Goal: Transaction & Acquisition: Purchase product/service

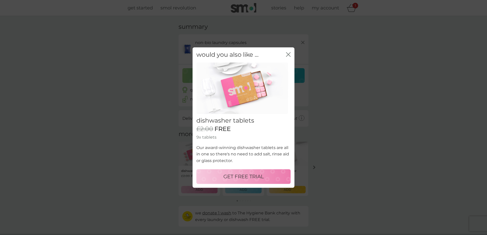
click at [288, 54] on icon "close" at bounding box center [287, 54] width 2 height 4
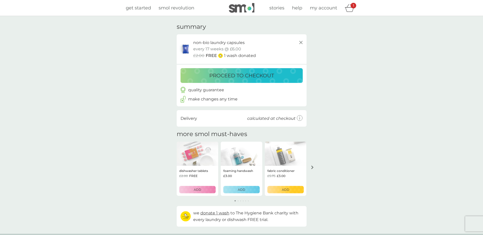
click at [252, 77] on p "proceed to checkout" at bounding box center [241, 76] width 65 height 8
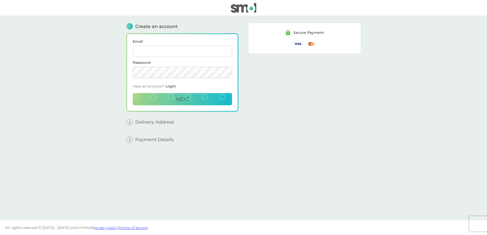
click at [164, 47] on input "Email" at bounding box center [182, 51] width 99 height 11
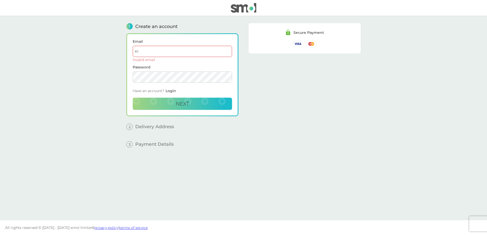
type input "K"
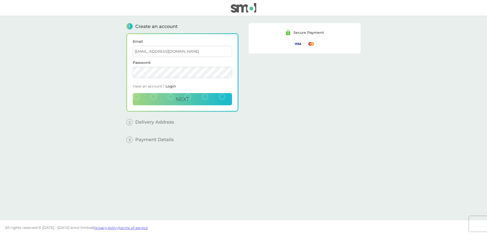
type input "[EMAIL_ADDRESS][DOMAIN_NAME]"
click at [216, 96] on button "Next" at bounding box center [182, 99] width 99 height 12
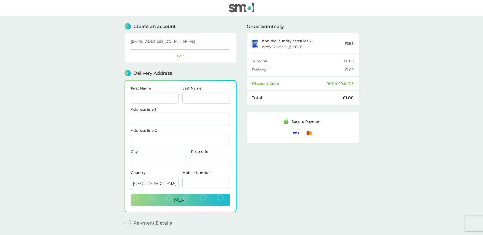
scroll to position [17, 0]
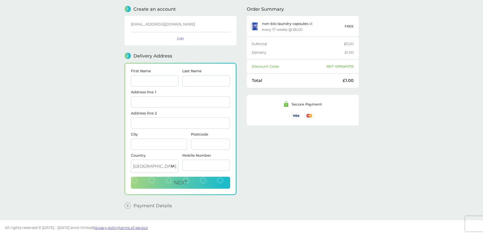
click at [154, 85] on input "First Name" at bounding box center [155, 80] width 48 height 11
type input "KIRSTY"
click at [199, 88] on div "Last Name" at bounding box center [206, 79] width 52 height 21
click at [199, 84] on input "Last Name" at bounding box center [206, 80] width 48 height 11
type input "MILLINGTON"
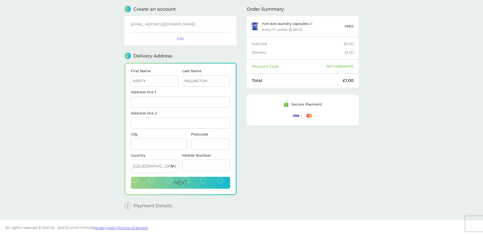
click at [229, 103] on input "Address line 1" at bounding box center [180, 101] width 99 height 11
click at [219, 118] on div "[STREET_ADDRESS]" at bounding box center [180, 116] width 99 height 8
type input "[STREET_ADDRESS]"
type input "[GEOGRAPHIC_DATA]"
type input "S7 1DU"
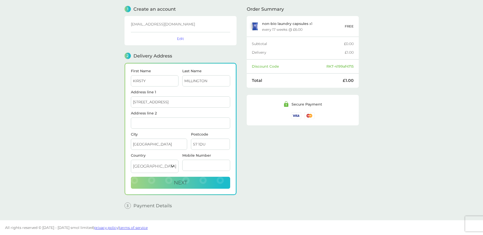
click at [200, 166] on input "Mobile Number" at bounding box center [206, 165] width 48 height 11
click at [192, 166] on input "07858045290" at bounding box center [206, 165] width 48 height 11
click at [199, 166] on input "07858045290" at bounding box center [206, 165] width 48 height 11
type input "07858045290"
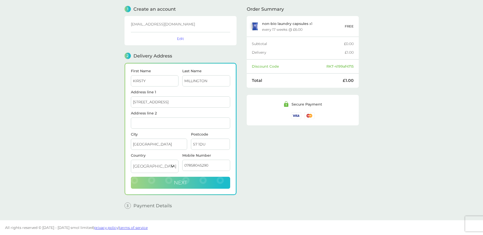
click at [204, 185] on button "Next" at bounding box center [180, 183] width 99 height 12
checkbox input "true"
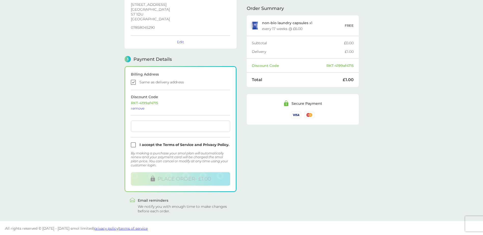
scroll to position [93, 0]
click at [189, 123] on div at bounding box center [180, 125] width 99 height 11
click at [163, 145] on input "checkbox" at bounding box center [180, 144] width 99 height 5
checkbox input "true"
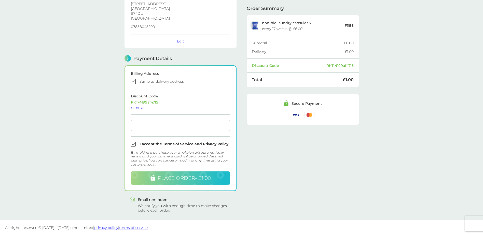
click at [190, 182] on button "PLACE ORDER - £1.00" at bounding box center [180, 178] width 99 height 13
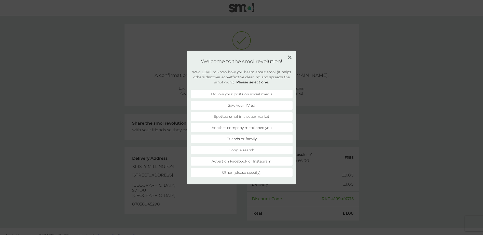
click at [289, 57] on img at bounding box center [290, 57] width 4 height 4
